Goal: Find specific page/section: Find specific page/section

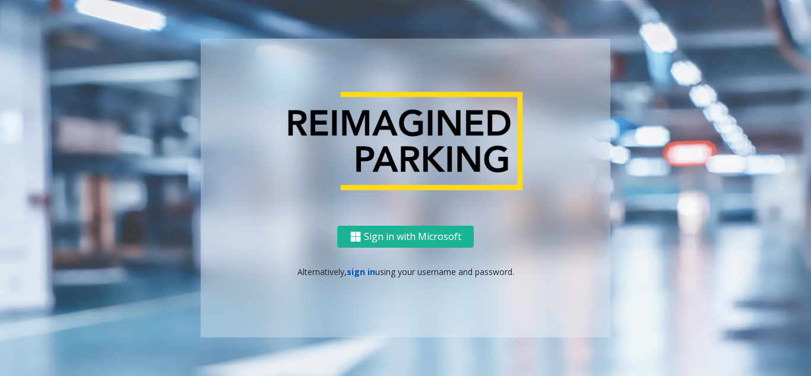
click at [362, 273] on link "sign in" at bounding box center [361, 271] width 28 height 11
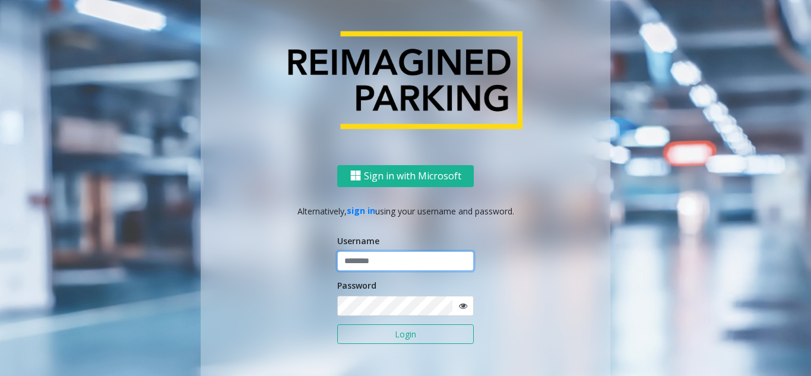
type input "*******"
click at [372, 261] on input "*******" at bounding box center [405, 261] width 137 height 20
click at [404, 329] on button "Login" at bounding box center [405, 334] width 137 height 20
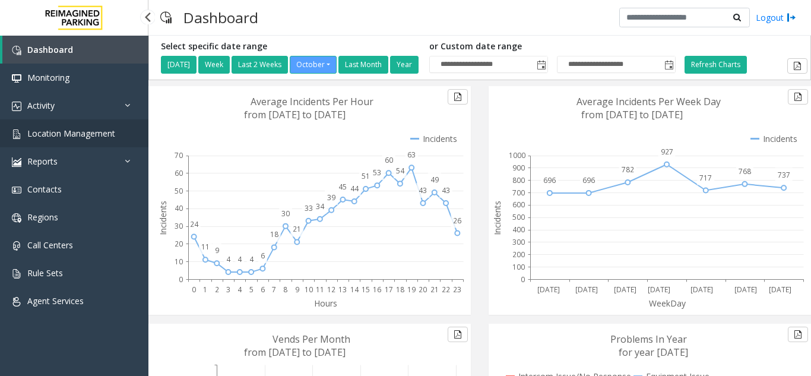
click at [81, 122] on link "Location Management" at bounding box center [74, 133] width 148 height 28
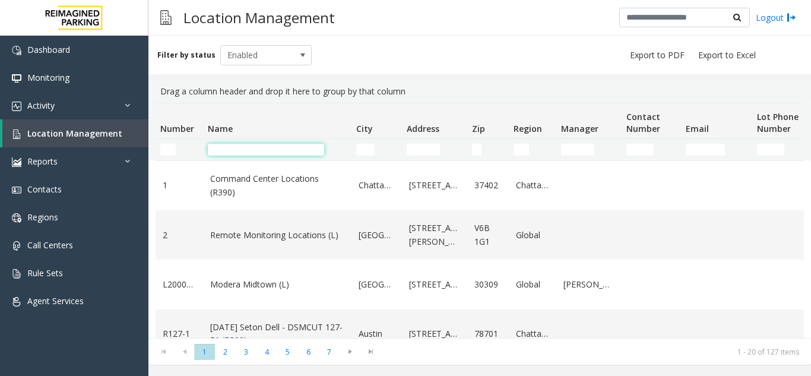
click at [248, 151] on input "Name Filter" at bounding box center [266, 150] width 116 height 12
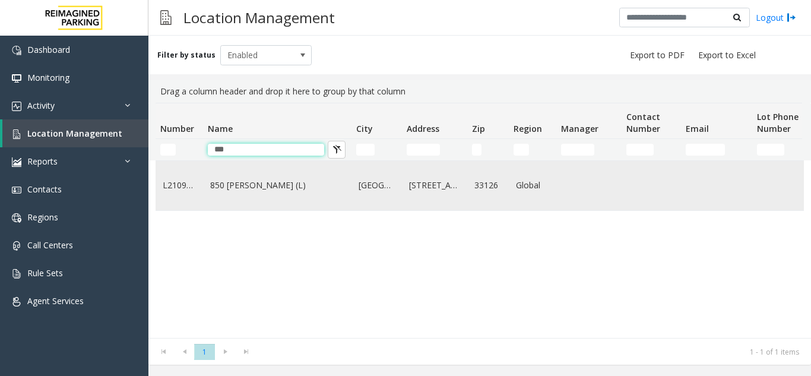
type input "***"
click at [243, 194] on td "850 [PERSON_NAME] (L)" at bounding box center [277, 185] width 148 height 49
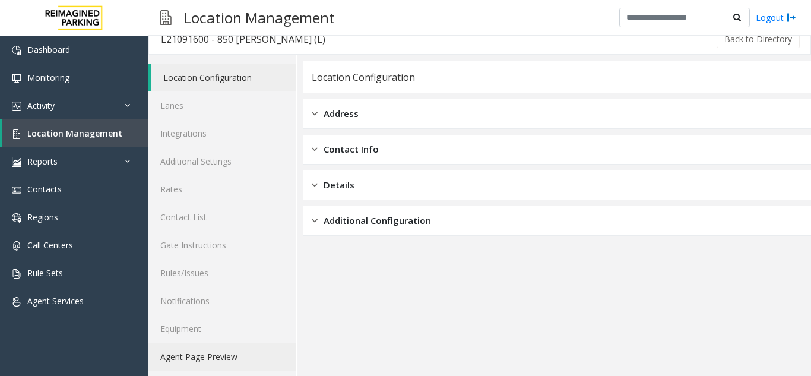
scroll to position [15, 0]
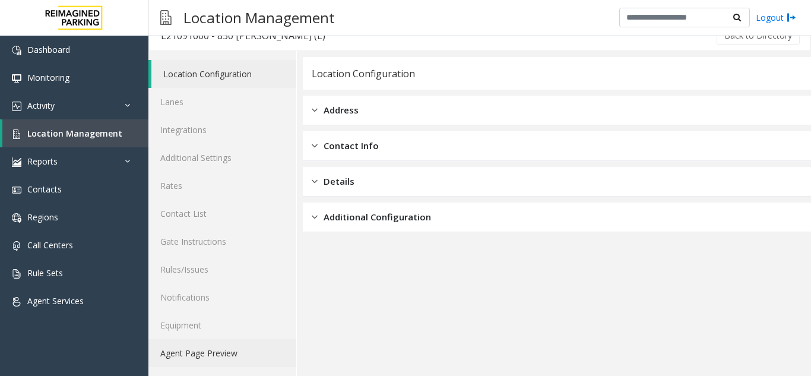
click at [182, 355] on link "Agent Page Preview" at bounding box center [222, 353] width 148 height 28
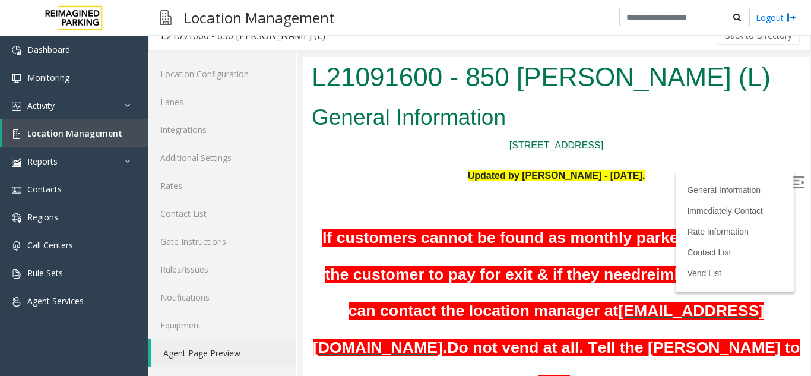
click at [792, 176] on img at bounding box center [798, 182] width 12 height 12
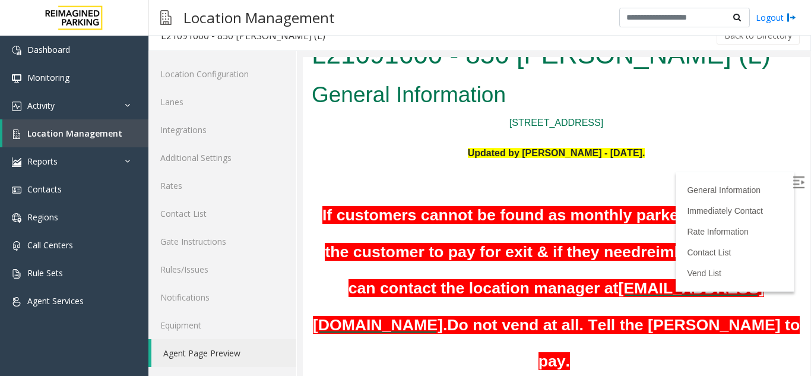
scroll to position [59, 0]
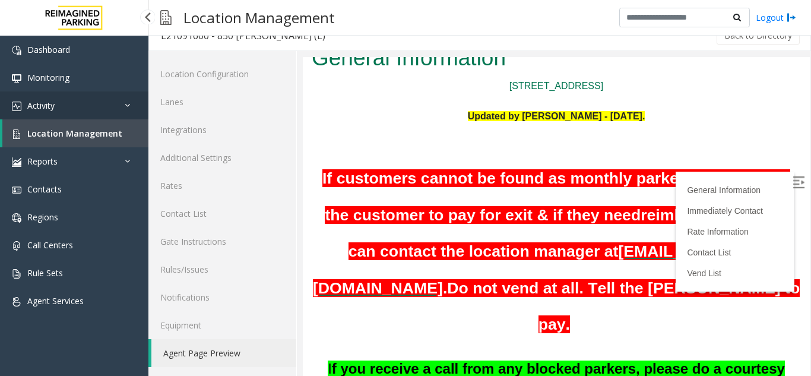
click at [66, 110] on link "Activity" at bounding box center [74, 105] width 148 height 28
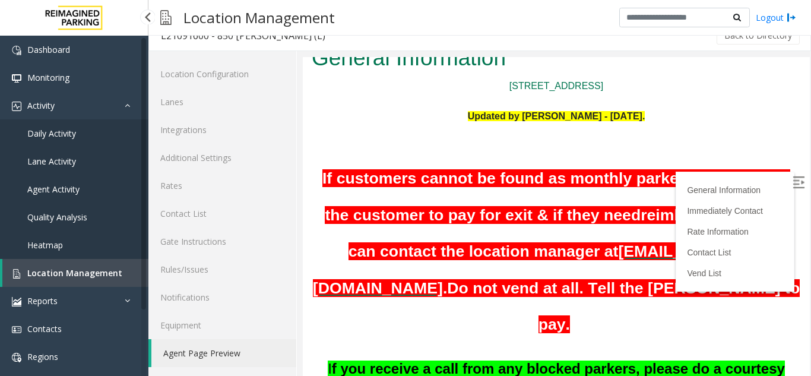
click at [64, 183] on link "Agent Activity" at bounding box center [74, 189] width 148 height 28
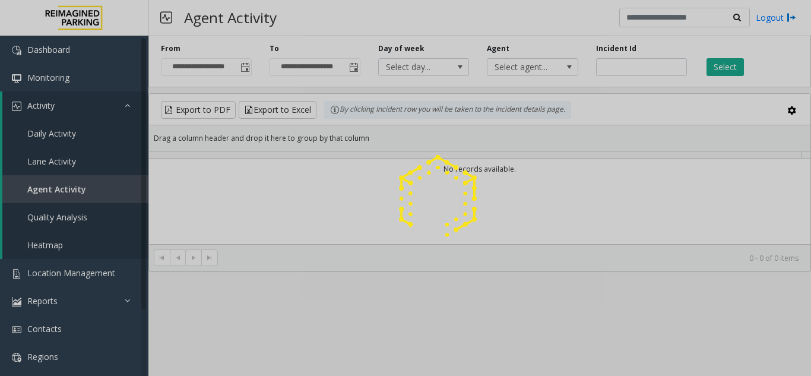
click at [74, 187] on div at bounding box center [405, 188] width 811 height 376
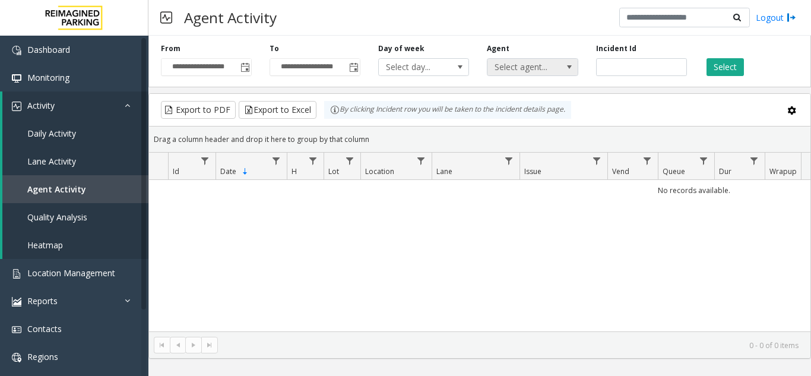
click at [529, 69] on span "Select agent..." at bounding box center [523, 67] width 72 height 17
click at [55, 271] on span "Location Management" at bounding box center [71, 272] width 88 height 11
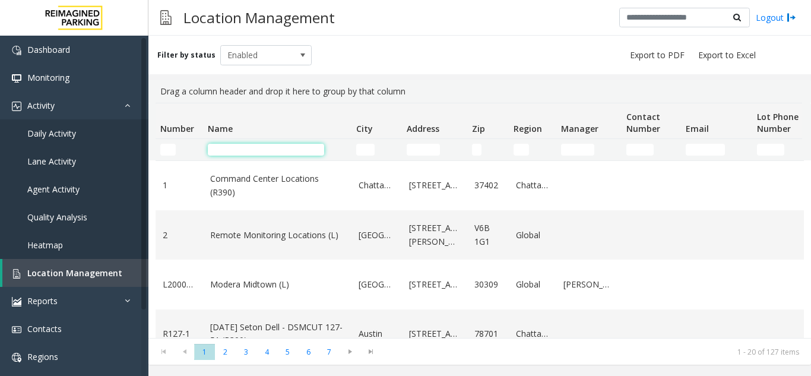
click at [242, 147] on input "Name Filter" at bounding box center [266, 150] width 116 height 12
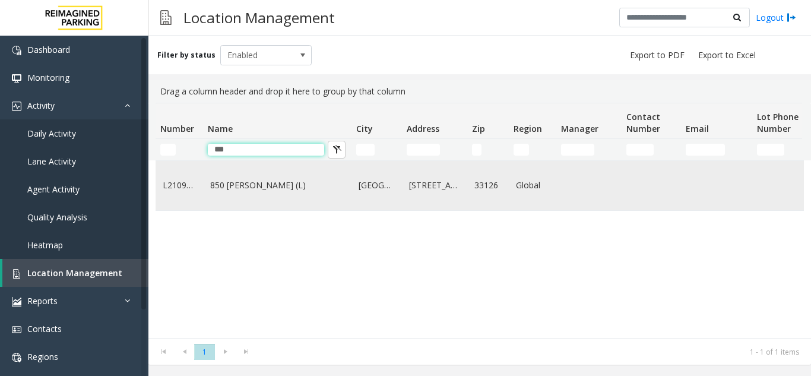
type input "***"
click at [246, 183] on link "850 [PERSON_NAME] (L)" at bounding box center [277, 185] width 134 height 13
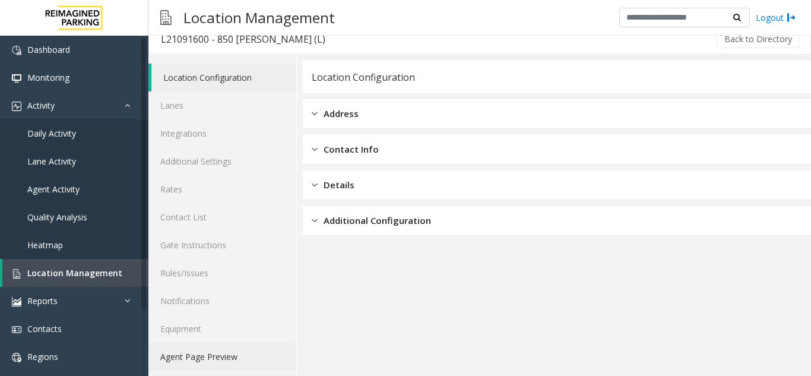
scroll to position [15, 0]
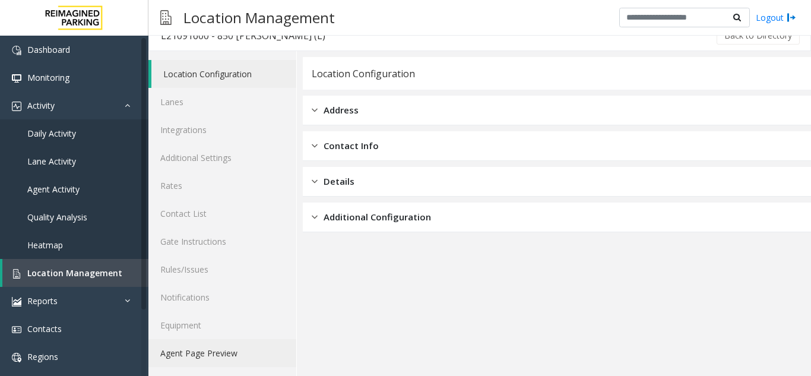
click at [221, 354] on link "Agent Page Preview" at bounding box center [222, 353] width 148 height 28
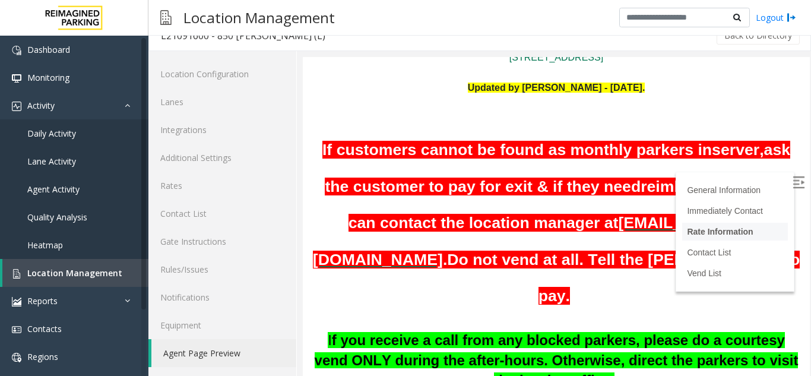
scroll to position [178, 0]
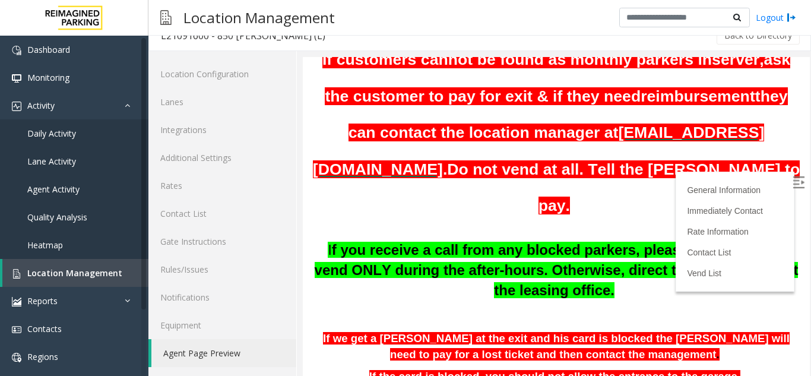
click at [791, 177] on label at bounding box center [800, 184] width 18 height 18
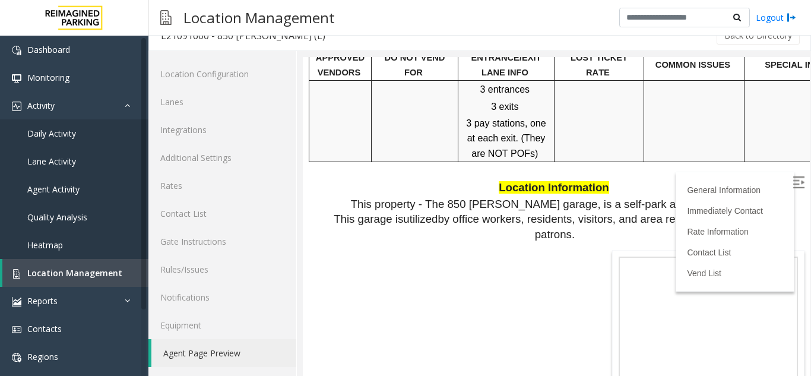
scroll to position [1187, 0]
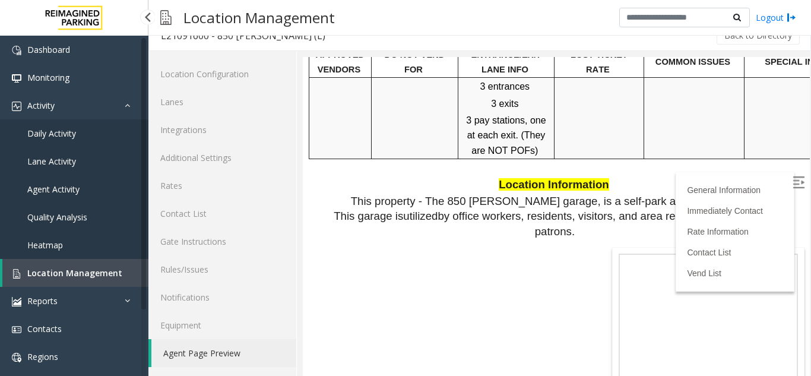
click at [91, 277] on span "Location Management" at bounding box center [74, 272] width 95 height 11
